Goal: Find specific page/section: Find specific page/section

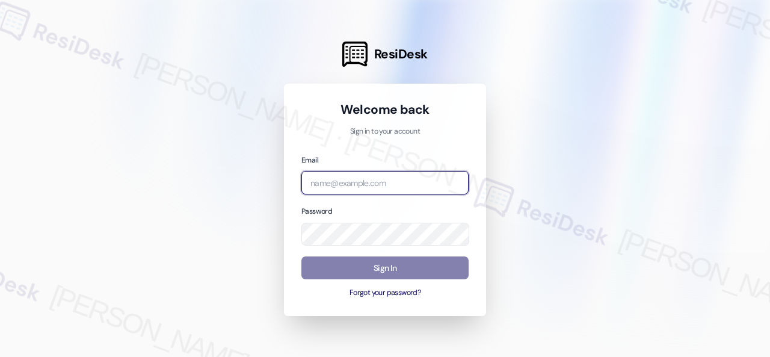
click at [344, 180] on input "email" at bounding box center [384, 182] width 167 height 23
paste input "automated-surveys-birchstone_residential-resen.fifteen@birchstone_[DOMAIN_NAME]"
type input "automated-surveys-birchstone_residential-resen.fifteen@birchstone_[DOMAIN_NAME]"
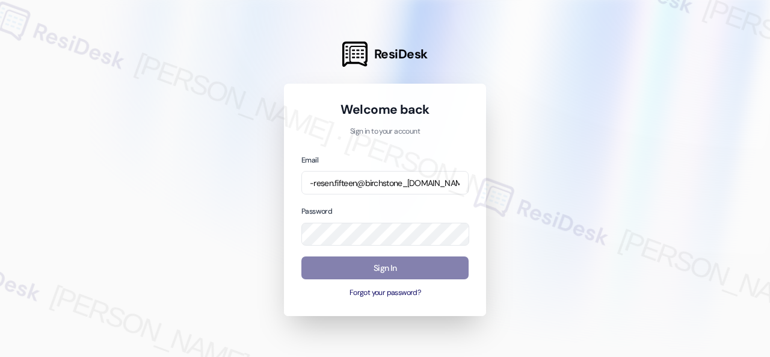
scroll to position [0, 0]
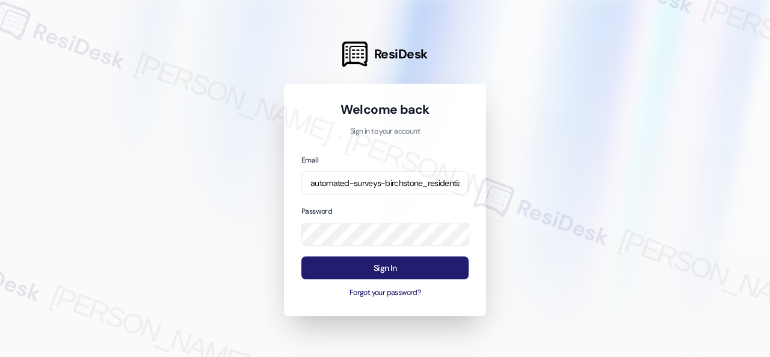
click at [380, 268] on button "Sign In" at bounding box center [384, 267] width 167 height 23
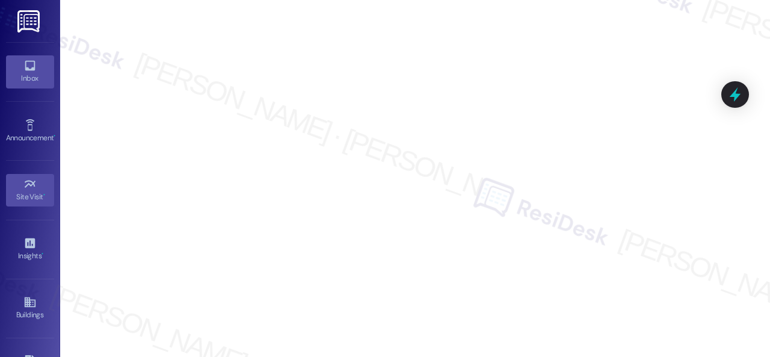
click at [23, 67] on icon at bounding box center [29, 65] width 13 height 13
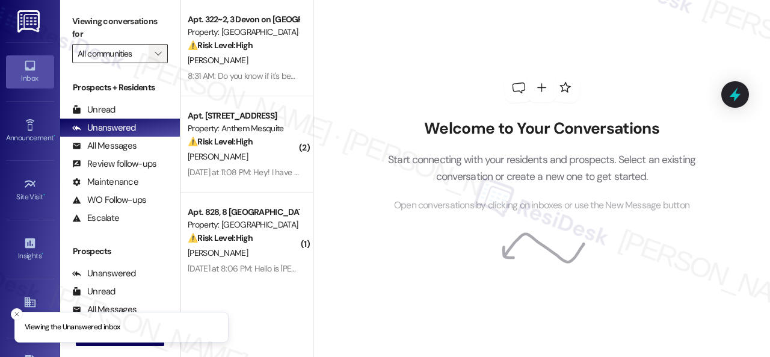
click at [159, 49] on icon "" at bounding box center [158, 54] width 7 height 10
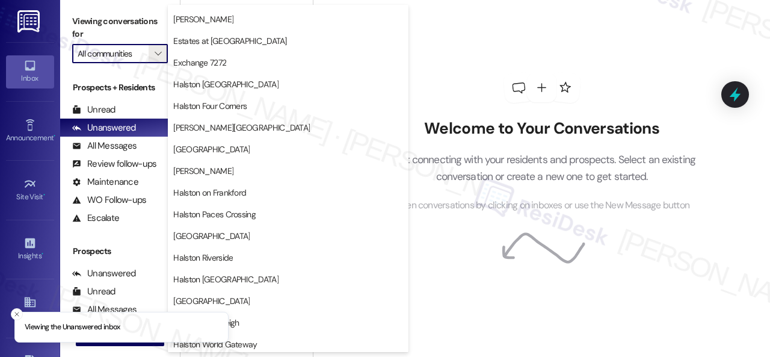
scroll to position [301, 0]
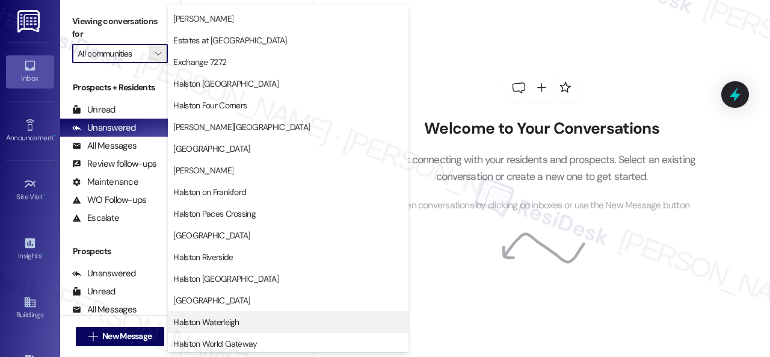
click at [226, 323] on span "Halston Waterleigh" at bounding box center [206, 322] width 66 height 12
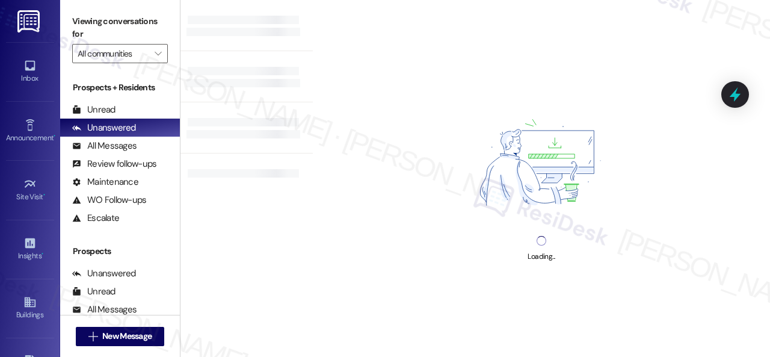
type input "Halston Waterleigh"
